Goal: Transaction & Acquisition: Register for event/course

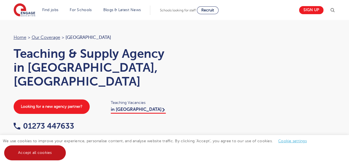
click at [42, 154] on link "Accept all cookies" at bounding box center [35, 152] width 62 height 15
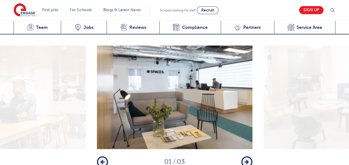
scroll to position [743, 0]
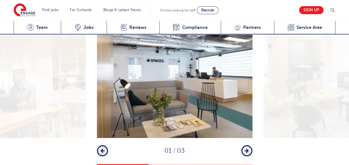
click at [245, 148] on icon "button" at bounding box center [246, 150] width 4 height 5
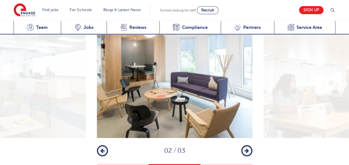
click at [245, 148] on icon "button" at bounding box center [246, 150] width 4 height 5
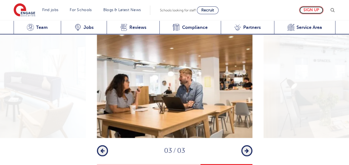
click at [311, 9] on link "Sign up" at bounding box center [311, 10] width 24 height 8
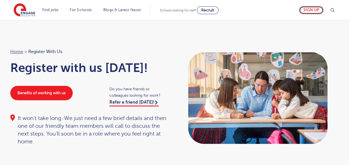
click at [314, 12] on link "Sign up" at bounding box center [311, 10] width 24 height 8
